Goal: Task Accomplishment & Management: Use online tool/utility

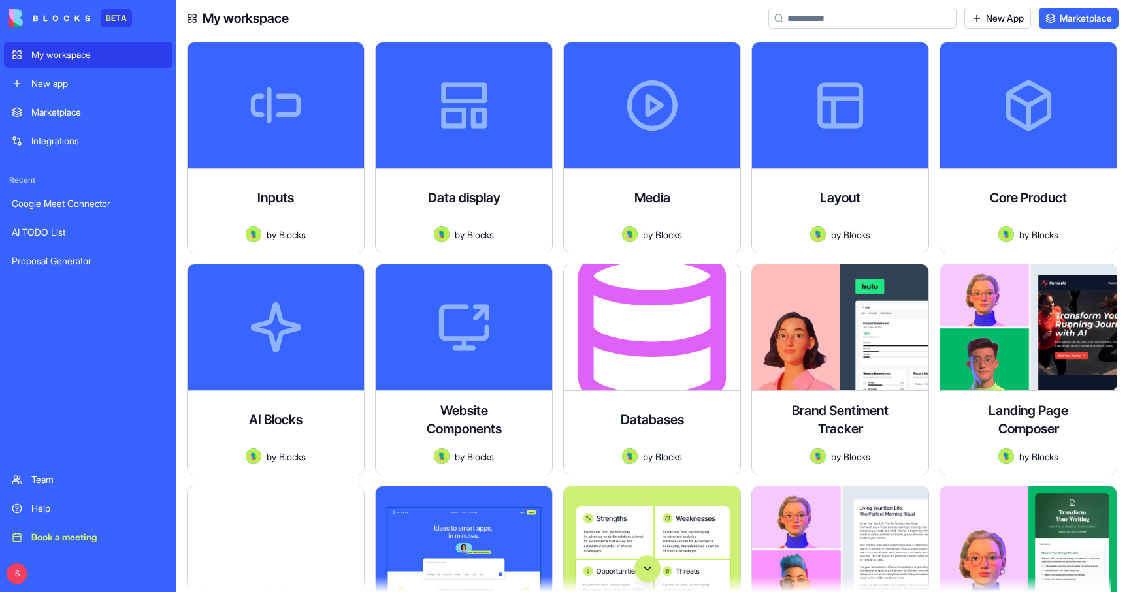
click at [66, 83] on div "New app" at bounding box center [97, 83] width 133 height 13
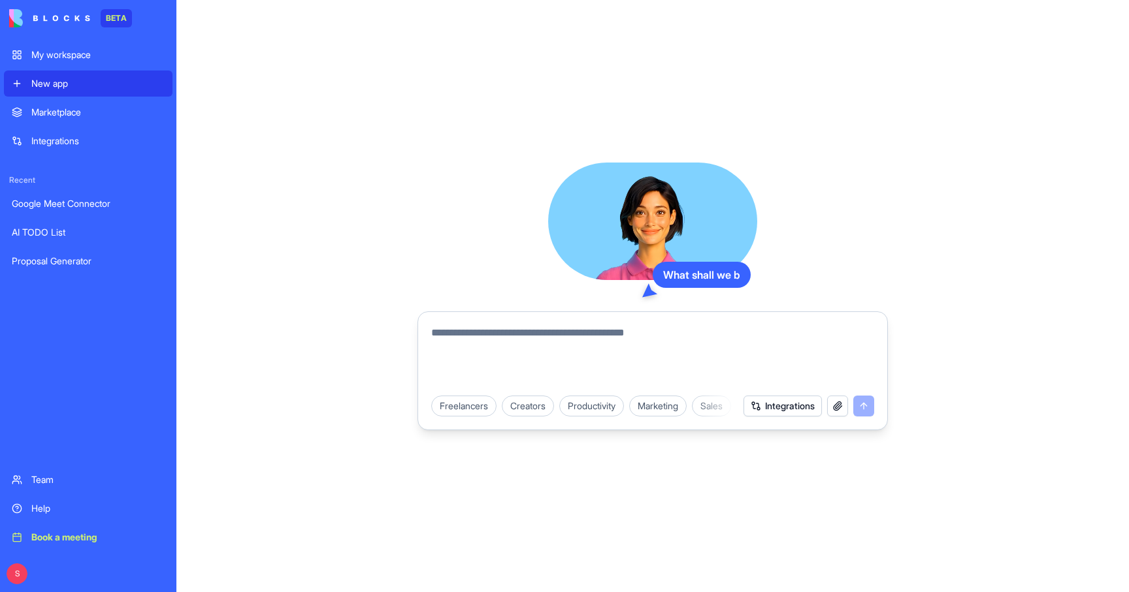
click at [522, 338] on textarea at bounding box center [652, 356] width 443 height 63
type textarea "**********"
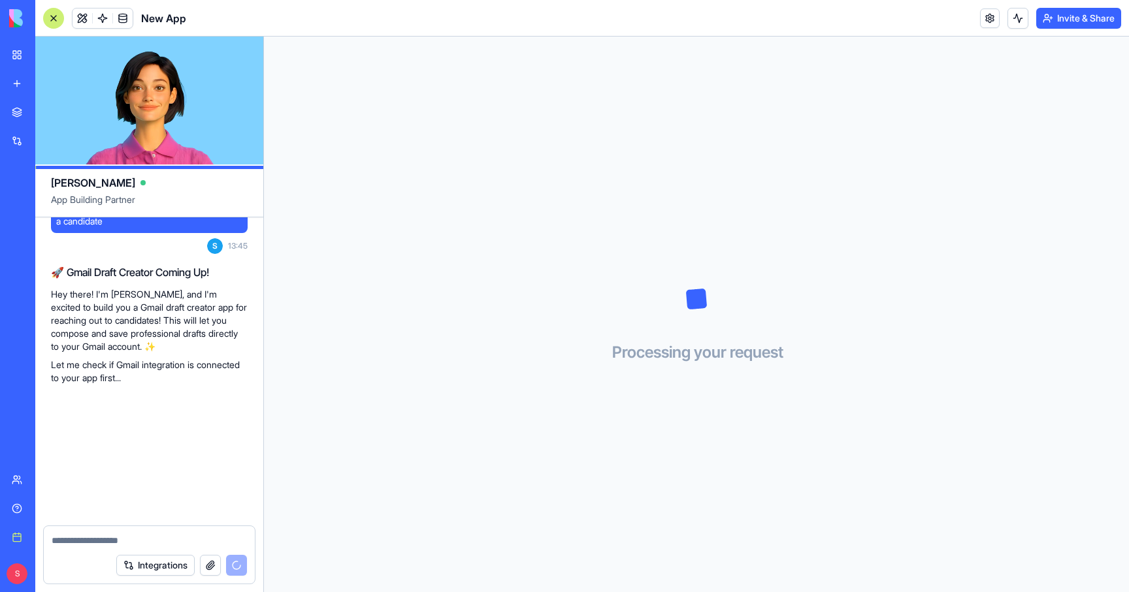
scroll to position [162, 0]
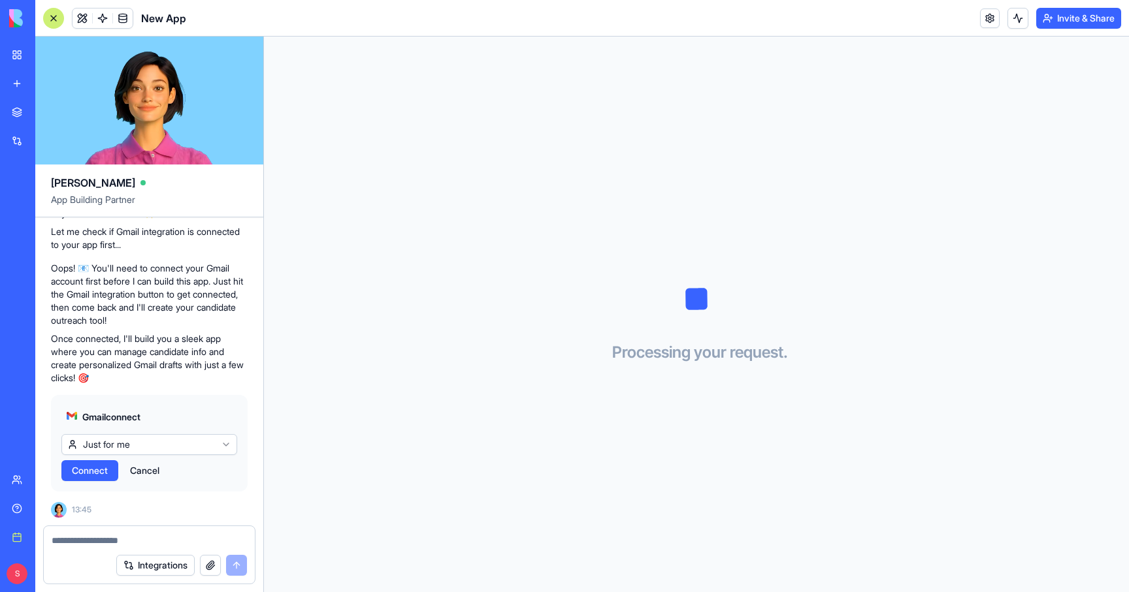
click at [88, 474] on span "Connect" at bounding box center [90, 470] width 36 height 13
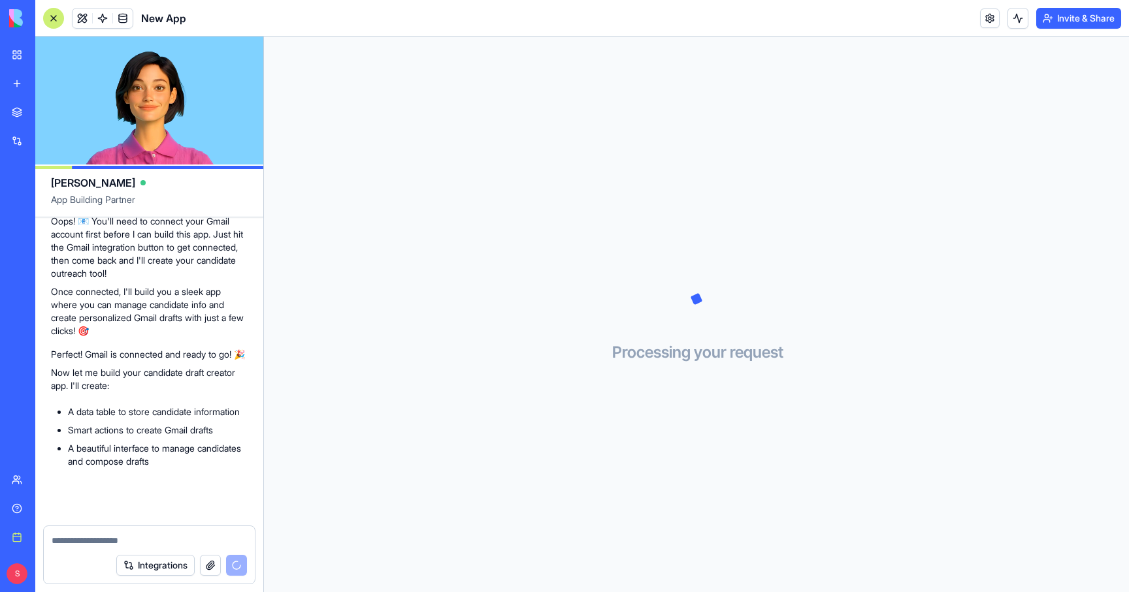
scroll to position [342, 0]
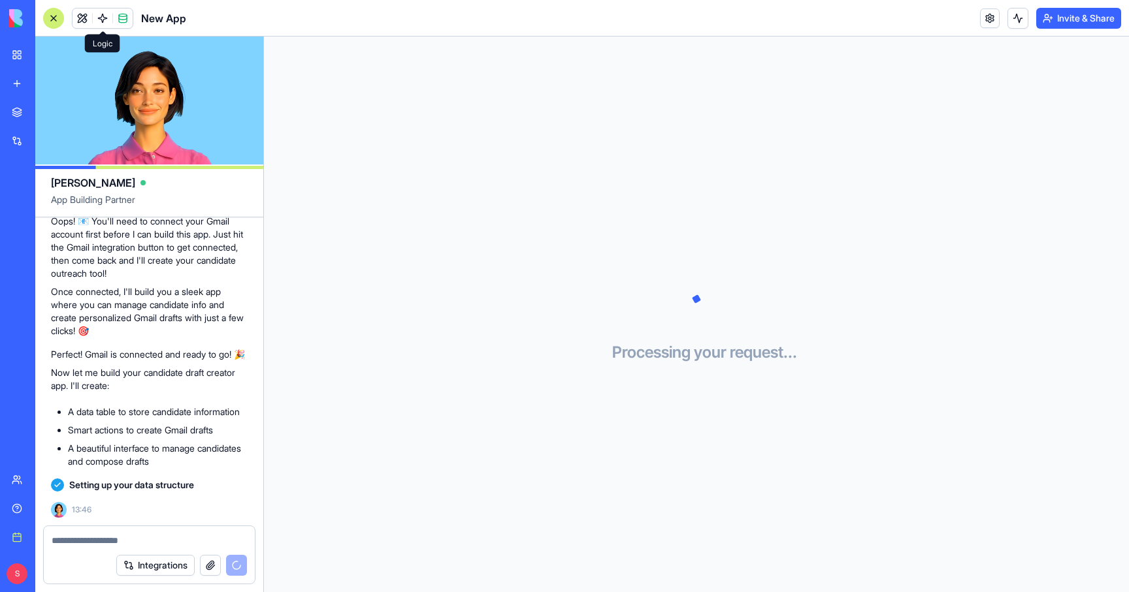
click at [99, 16] on link at bounding box center [103, 18] width 20 height 20
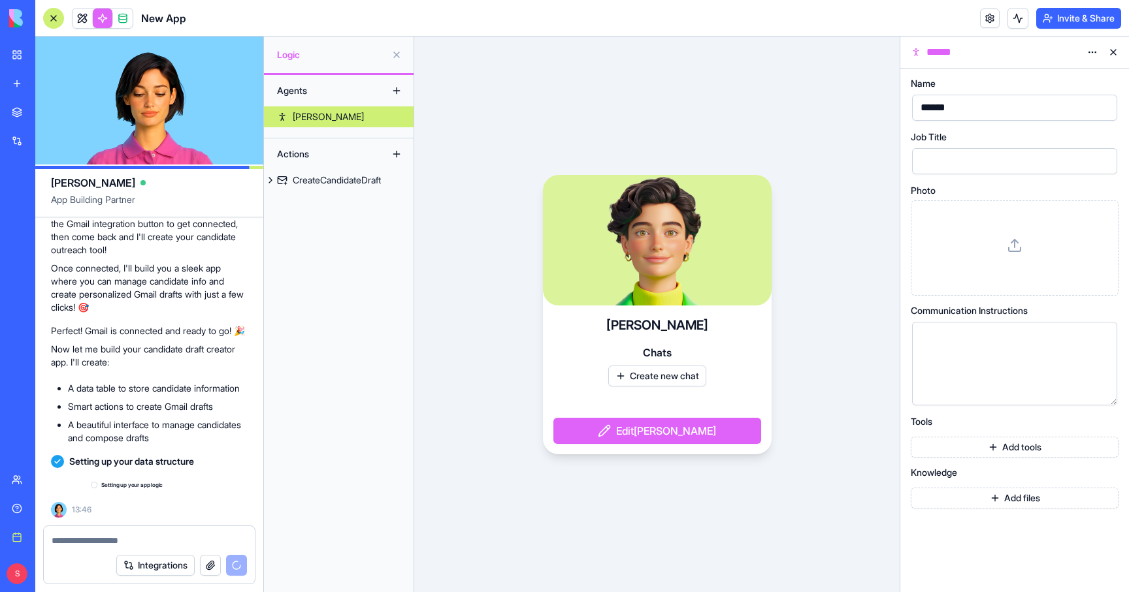
scroll to position [366, 0]
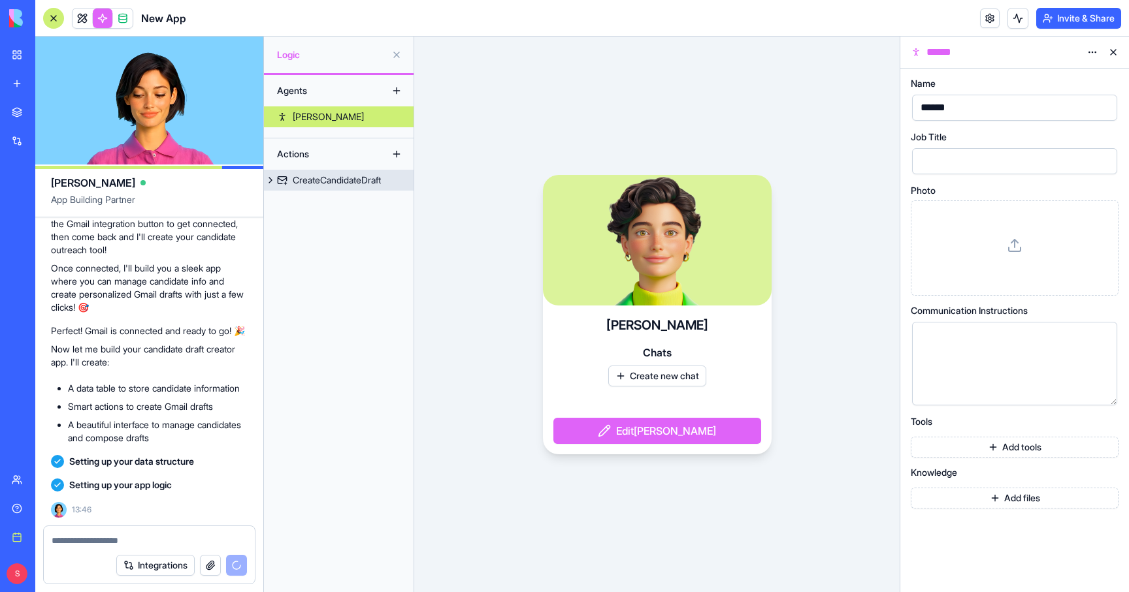
click at [334, 174] on div "CreateCandidateDraft" at bounding box center [337, 180] width 88 height 13
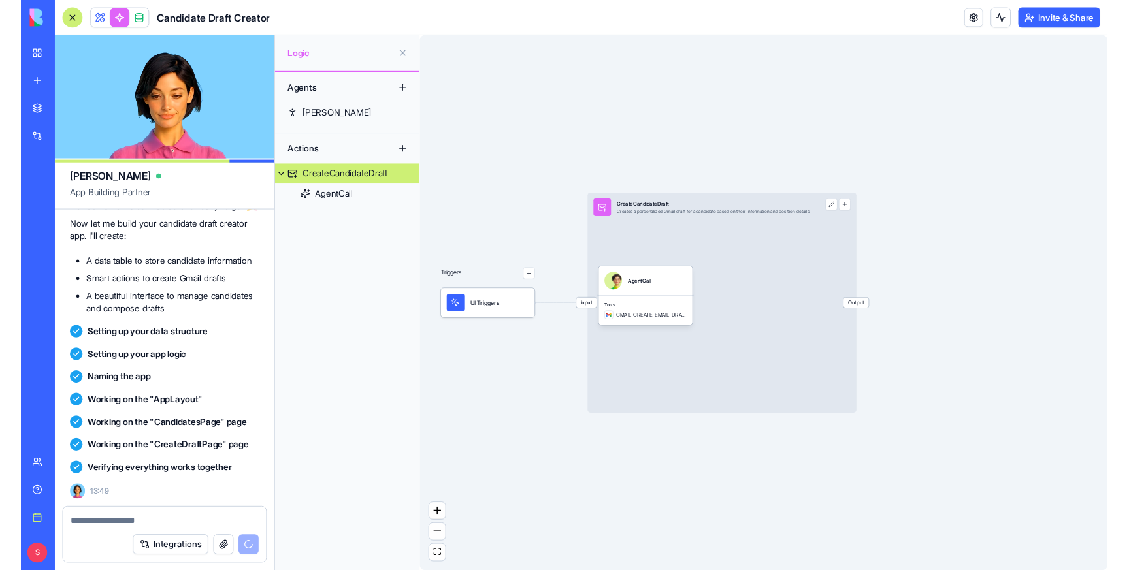
scroll to position [679, 0]
